Goal: Task Accomplishment & Management: Manage account settings

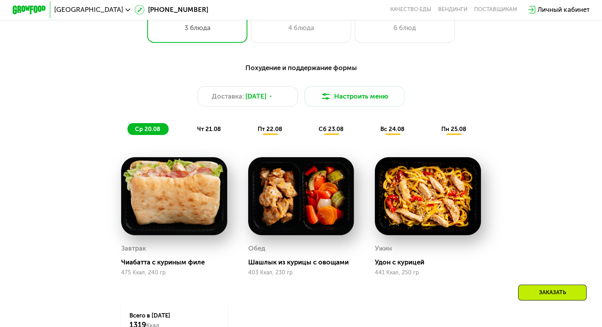
scroll to position [396, 0]
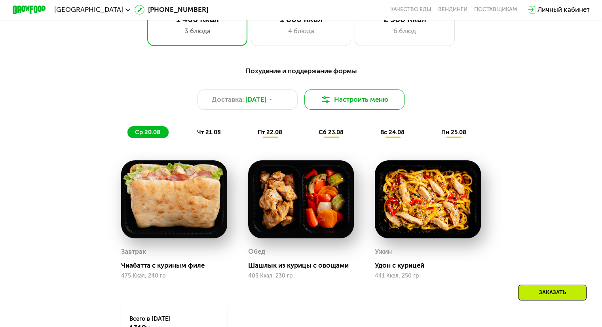
click at [378, 107] on button "Настроить меню" at bounding box center [354, 99] width 101 height 20
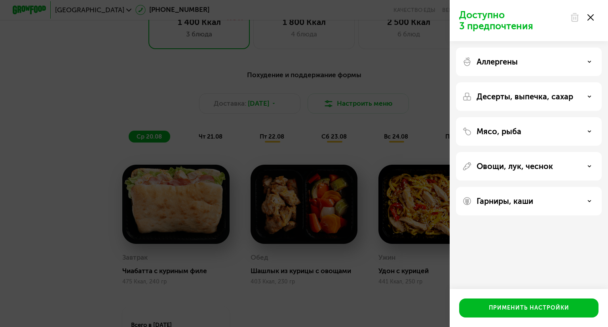
click at [518, 60] on div "Аллергены" at bounding box center [528, 61] width 133 height 9
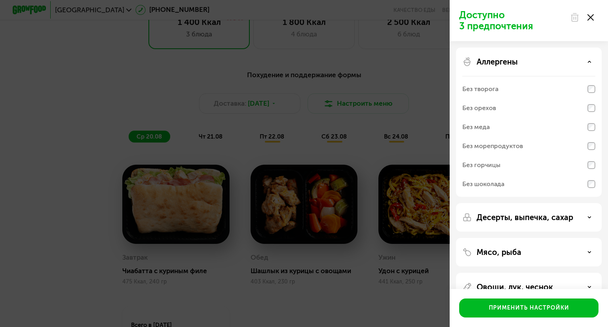
click at [518, 60] on div "Аллергены" at bounding box center [528, 61] width 133 height 9
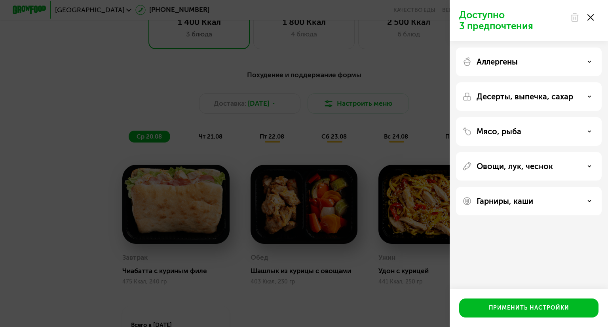
click at [511, 93] on p "Десерты, выпечка, сахар" at bounding box center [525, 96] width 97 height 9
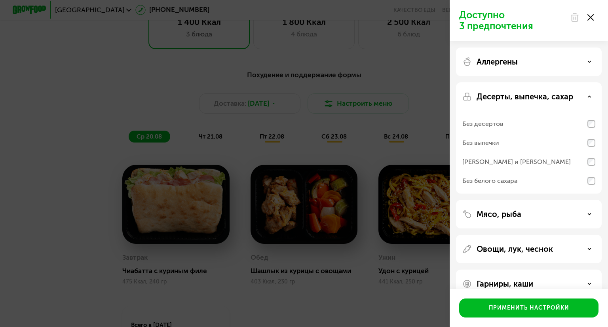
click at [511, 93] on p "Десерты, выпечка, сахар" at bounding box center [525, 96] width 97 height 9
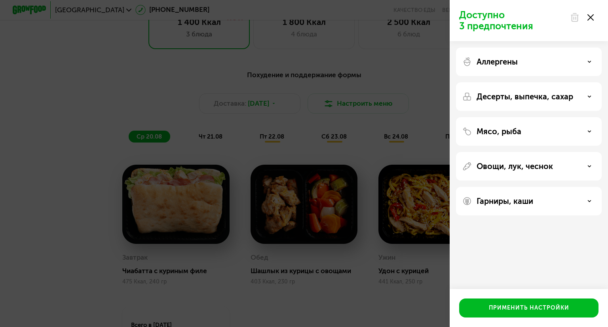
click at [501, 129] on p "Мясо, рыба" at bounding box center [499, 131] width 45 height 9
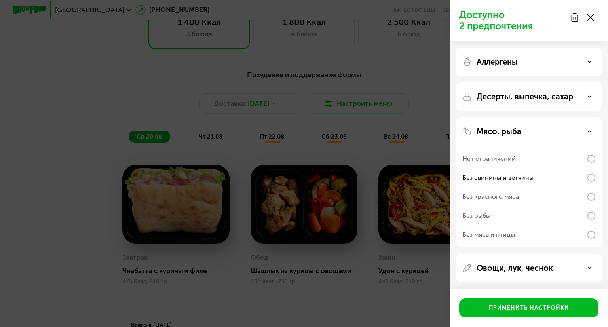
click at [591, 206] on div "Без красного мяса" at bounding box center [528, 215] width 133 height 19
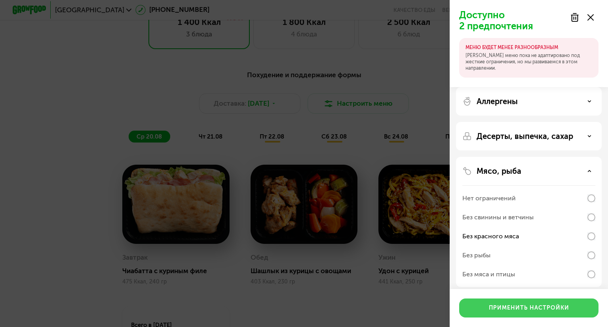
click at [530, 306] on div "Применить настройки" at bounding box center [529, 308] width 80 height 8
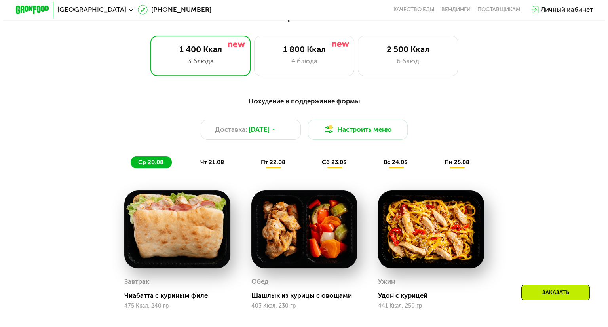
scroll to position [365, 0]
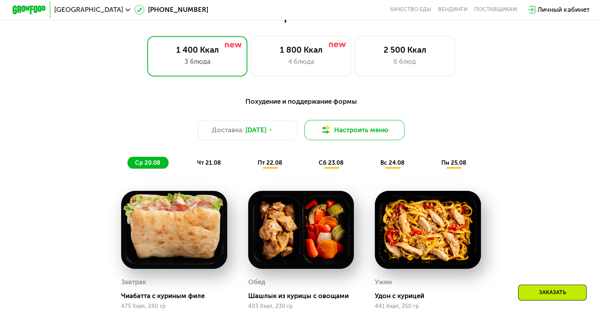
click at [359, 131] on button "Настроить меню" at bounding box center [354, 130] width 101 height 20
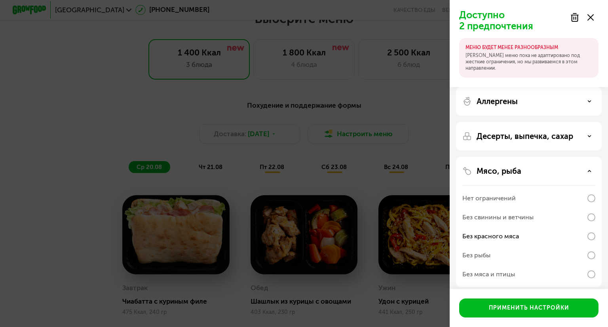
click at [137, 106] on div "Доступно 2 предпочтения МЕНЮ БУДЕТ МЕНЕЕ РАЗНООБРАЗНЫМ Наше меню пока не адапти…" at bounding box center [304, 163] width 608 height 327
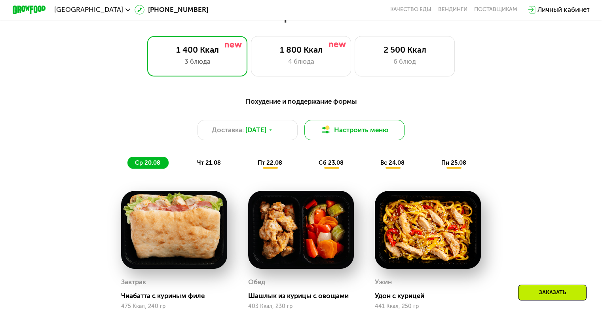
click at [353, 130] on button "Настроить меню" at bounding box center [354, 130] width 101 height 20
